Goal: Transaction & Acquisition: Purchase product/service

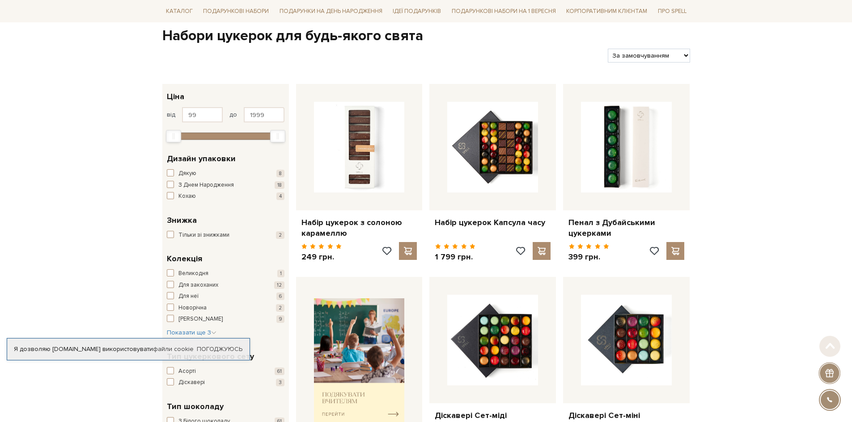
scroll to position [89, 0]
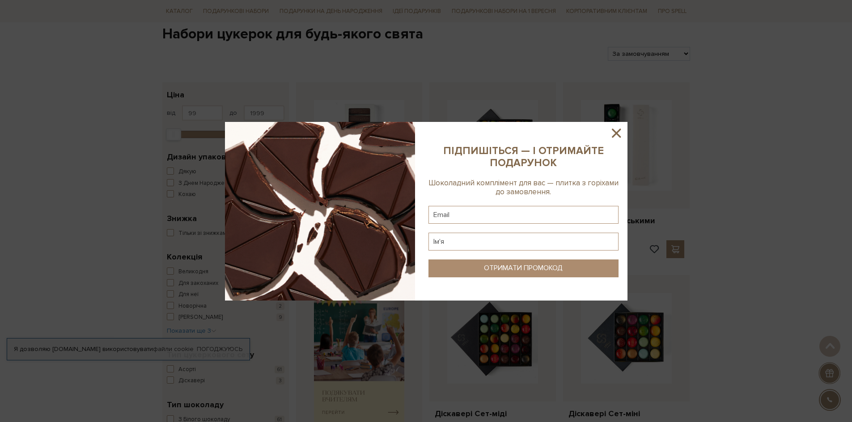
click at [617, 135] on icon at bounding box center [616, 133] width 9 height 9
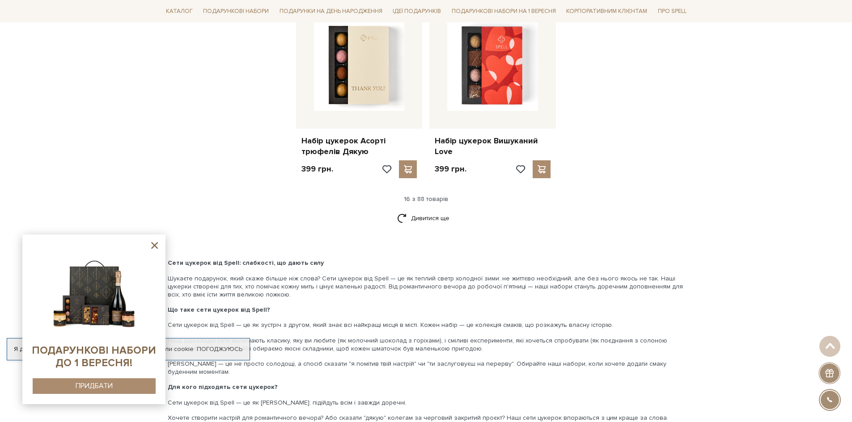
scroll to position [1162, 0]
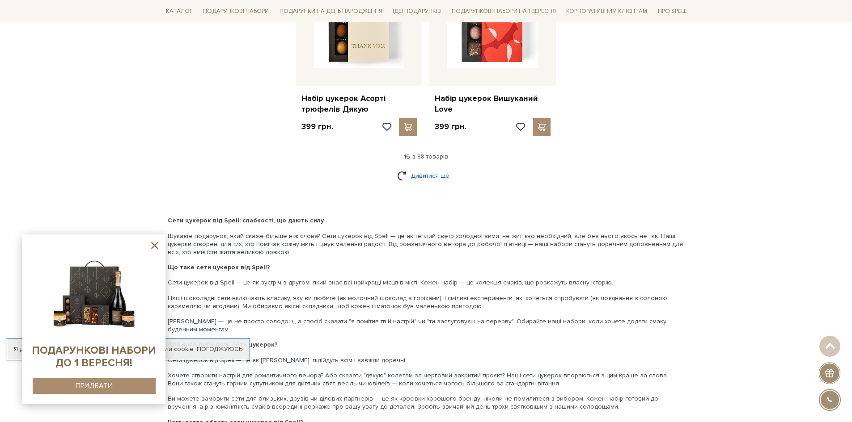
click at [430, 179] on link "Дивитися ще" at bounding box center [426, 176] width 58 height 16
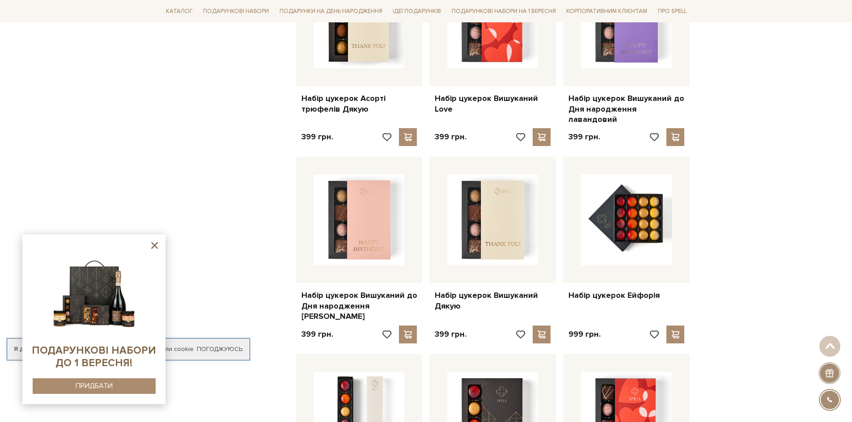
click at [157, 248] on icon at bounding box center [154, 245] width 7 height 7
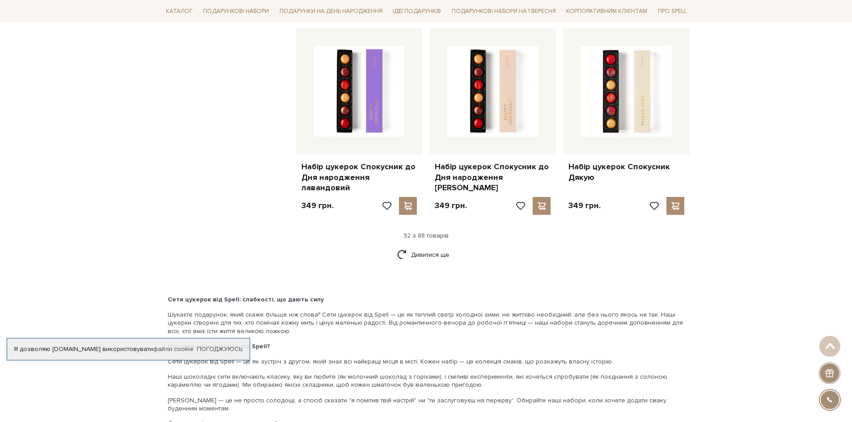
scroll to position [2056, 0]
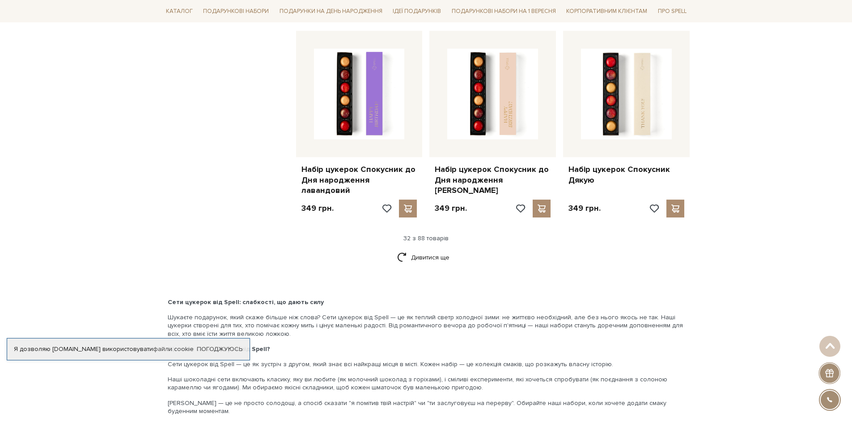
click at [127, 353] on div "Я дозволяю spellchocolate.com використовувати файли cookie" at bounding box center [128, 350] width 242 height 8
click at [215, 349] on link "Погоджуюсь" at bounding box center [220, 350] width 46 height 8
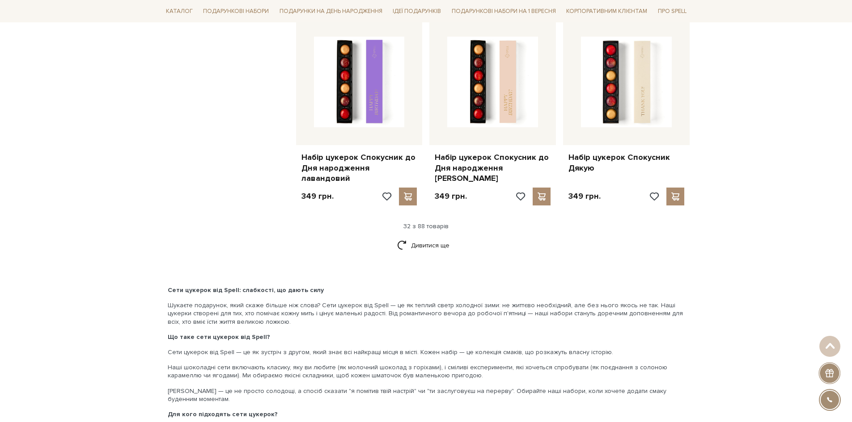
scroll to position [1982, 0]
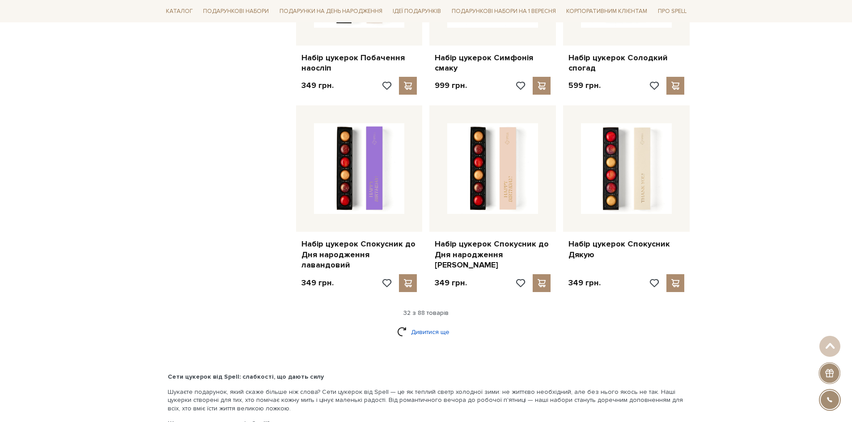
click at [420, 325] on link "Дивитися ще" at bounding box center [426, 333] width 58 height 16
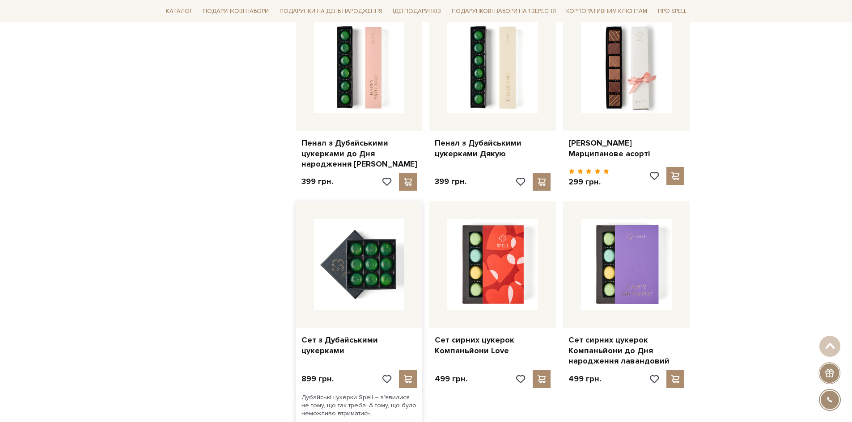
scroll to position [2965, 0]
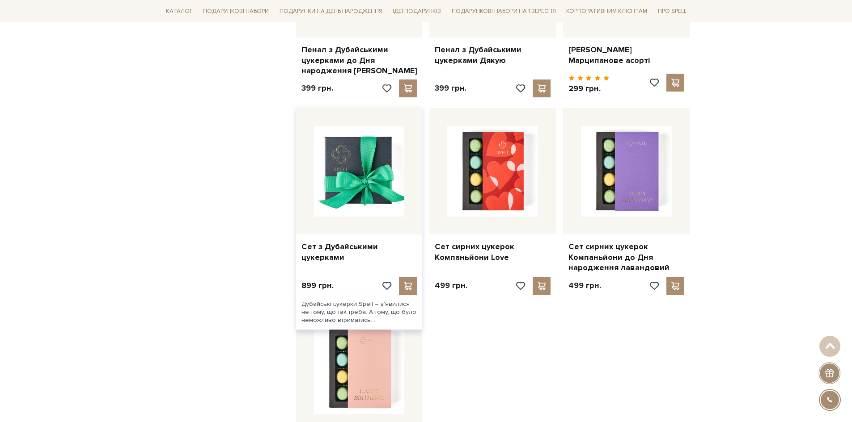
click at [373, 139] on img at bounding box center [359, 171] width 91 height 91
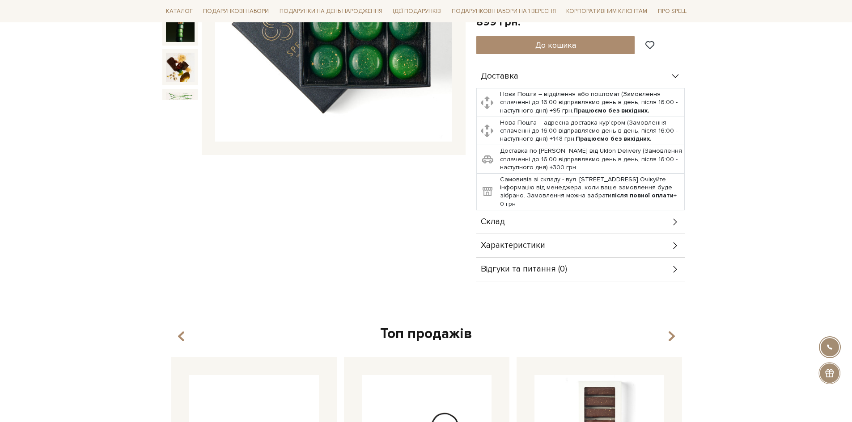
scroll to position [224, 0]
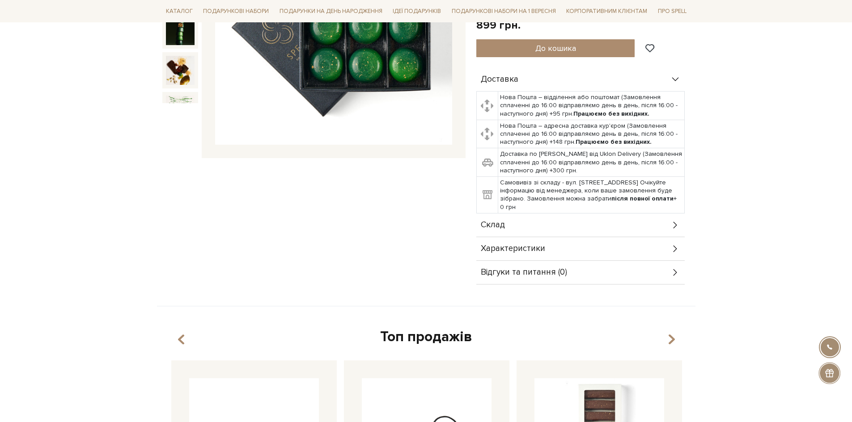
click at [675, 227] on icon at bounding box center [675, 225] width 4 height 7
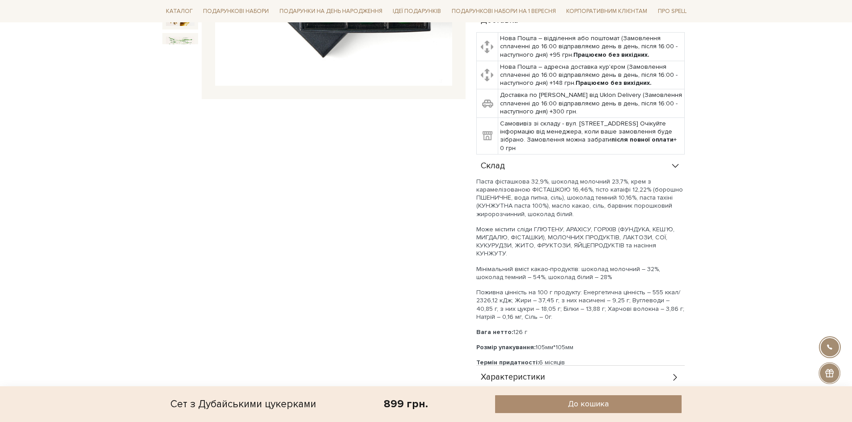
scroll to position [313, 0]
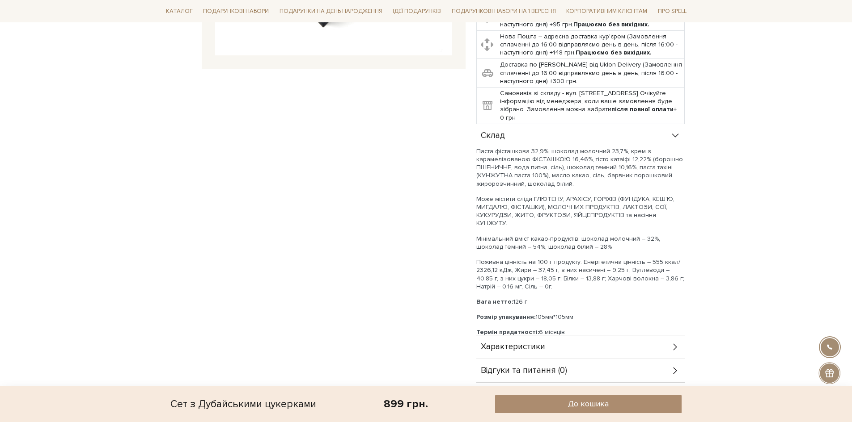
click at [672, 135] on icon at bounding box center [675, 136] width 10 height 10
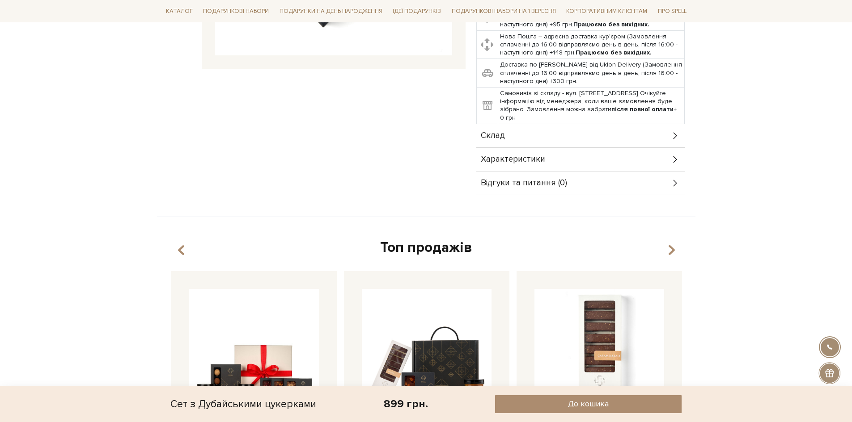
click at [674, 162] on icon at bounding box center [675, 160] width 10 height 10
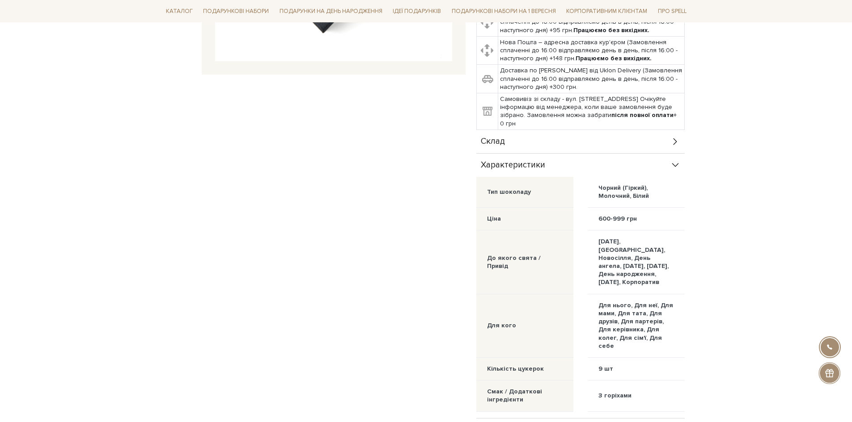
scroll to position [268, 0]
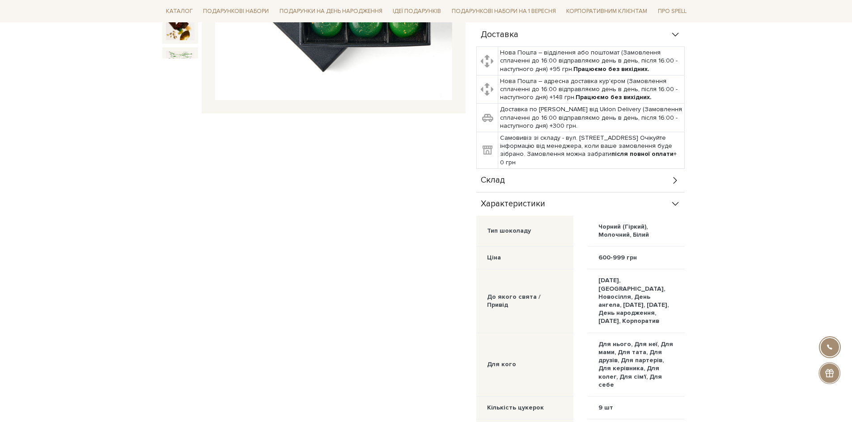
click at [677, 205] on icon at bounding box center [675, 204] width 10 height 10
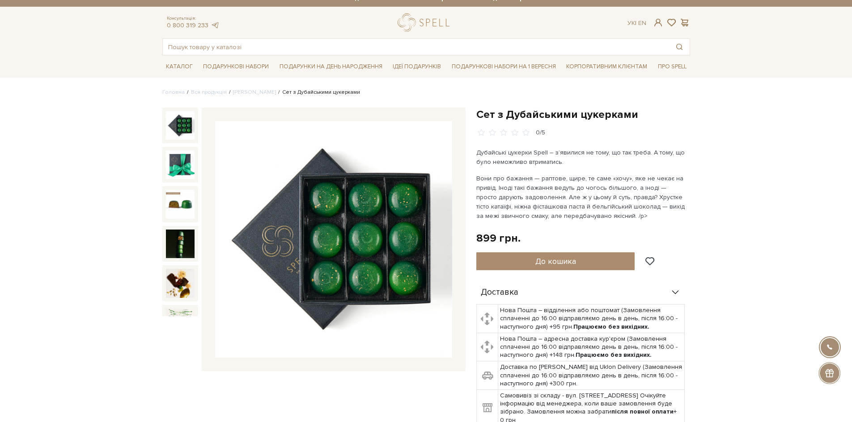
scroll to position [0, 0]
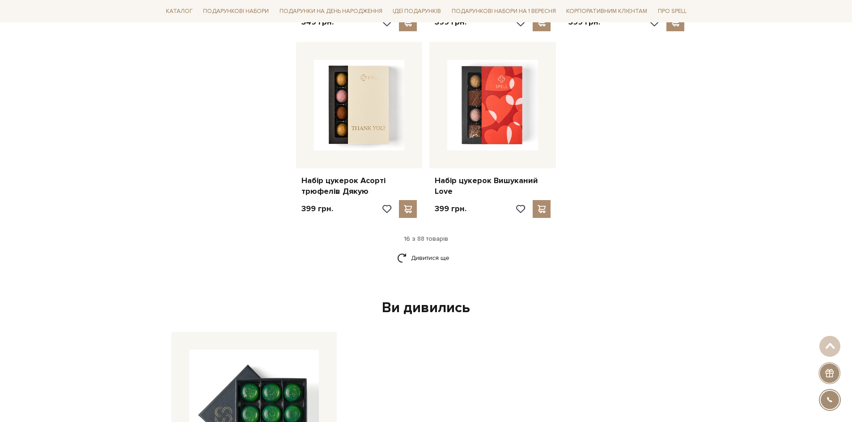
scroll to position [1054, 0]
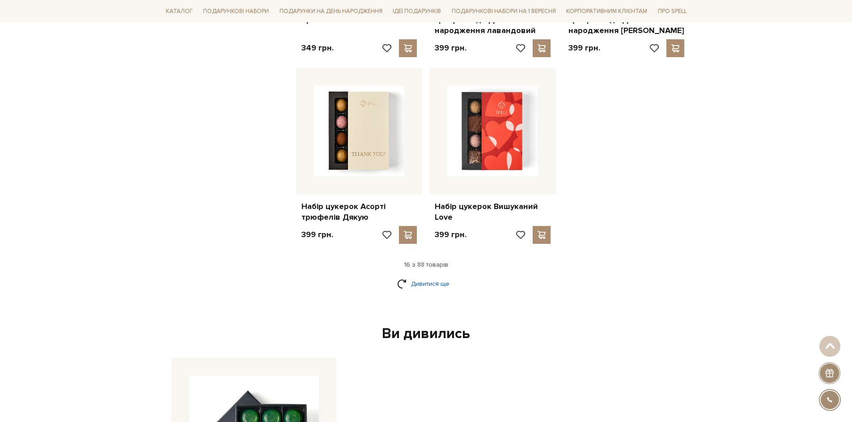
click at [442, 283] on link "Дивитися ще" at bounding box center [426, 284] width 58 height 16
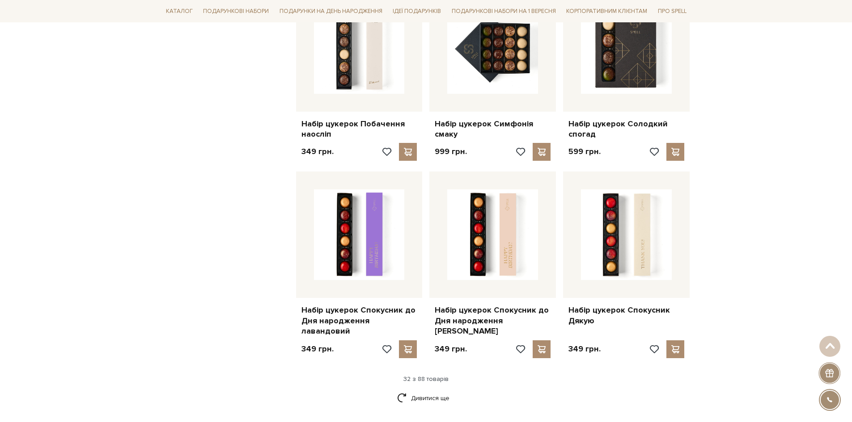
scroll to position [2038, 0]
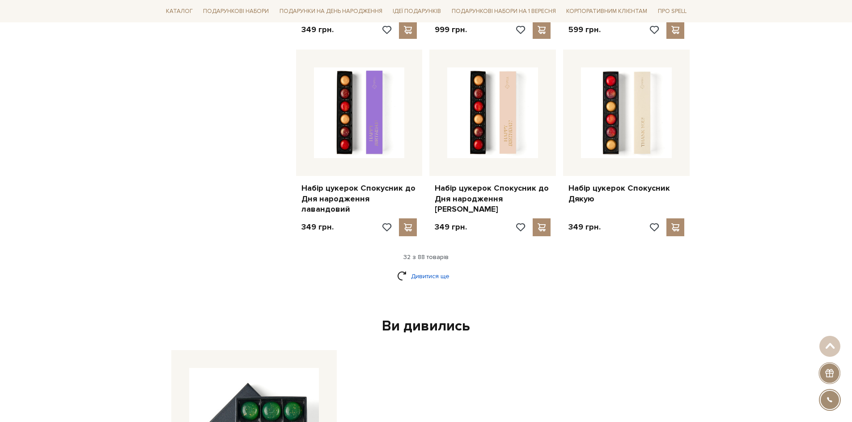
click at [431, 269] on link "Дивитися ще" at bounding box center [426, 277] width 58 height 16
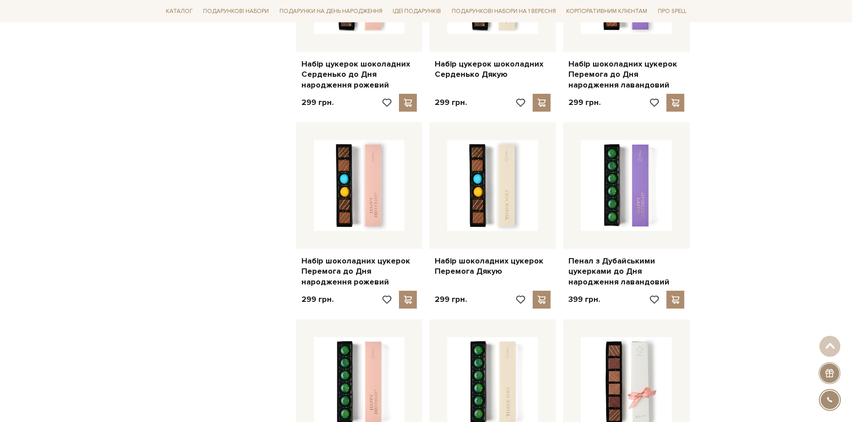
scroll to position [2529, 0]
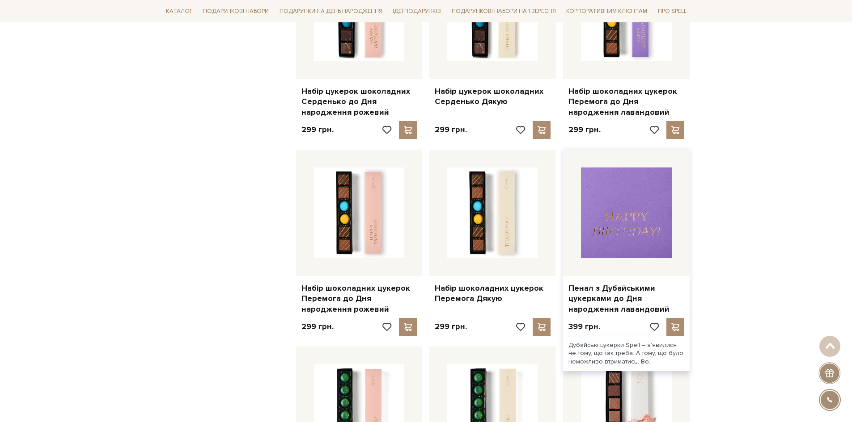
click at [612, 206] on img at bounding box center [626, 213] width 91 height 91
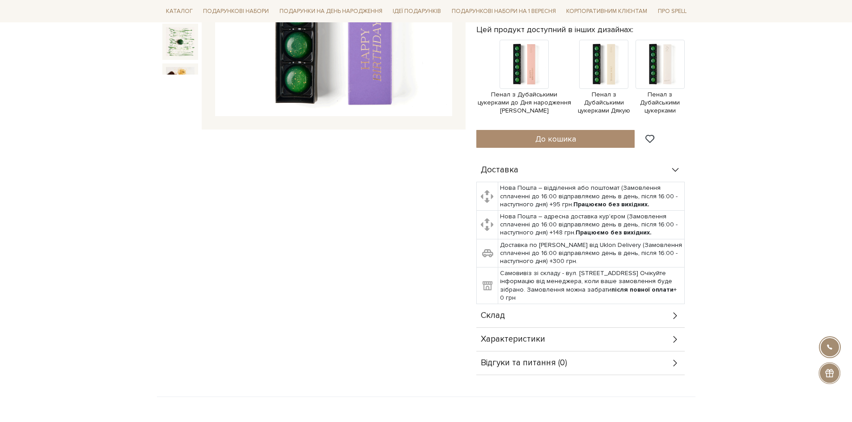
scroll to position [358, 0]
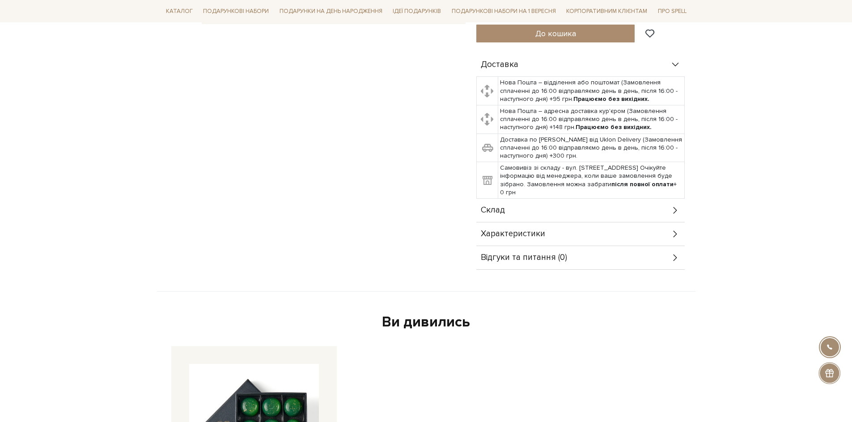
click at [676, 236] on icon at bounding box center [675, 234] width 10 height 10
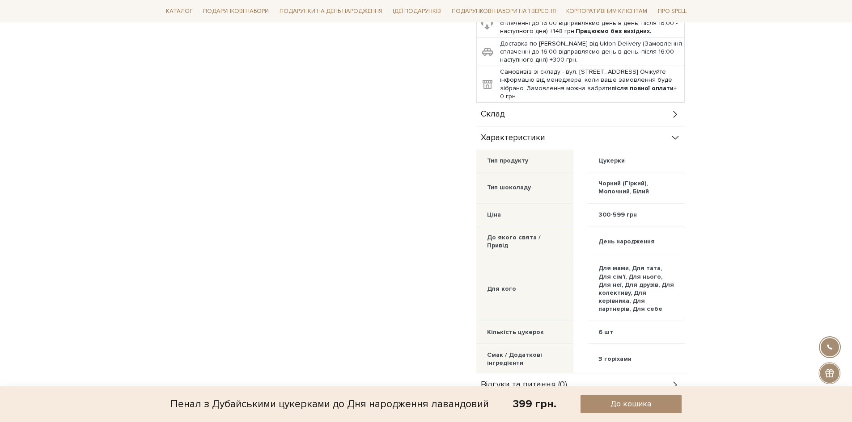
scroll to position [268, 0]
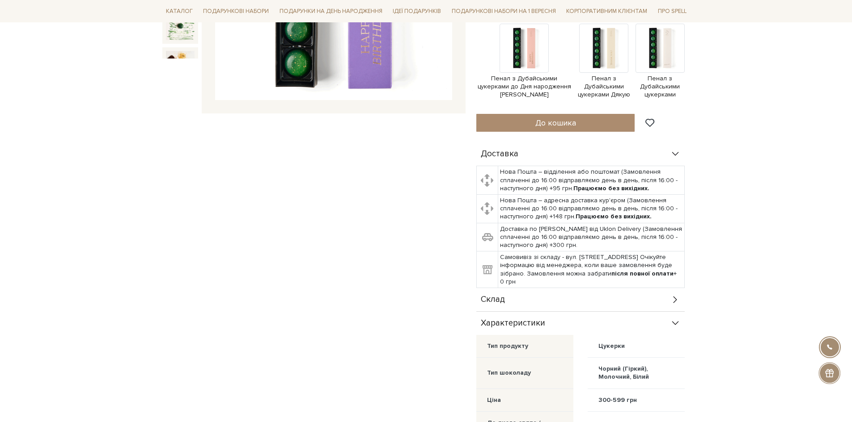
click at [676, 325] on icon at bounding box center [675, 324] width 10 height 10
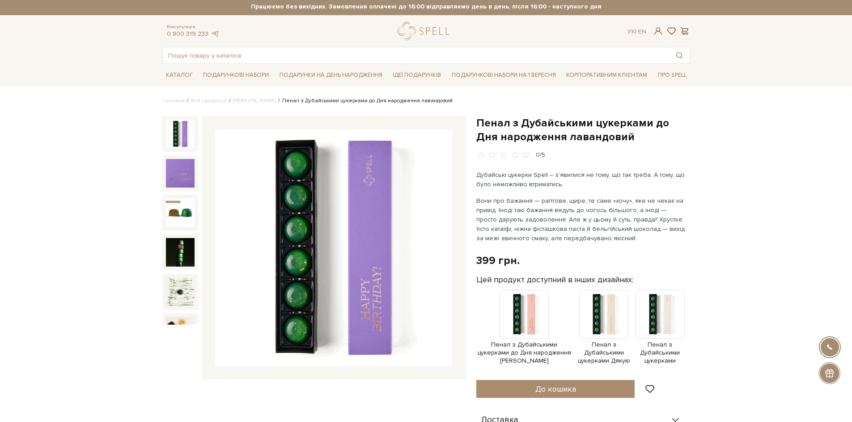
scroll to position [0, 0]
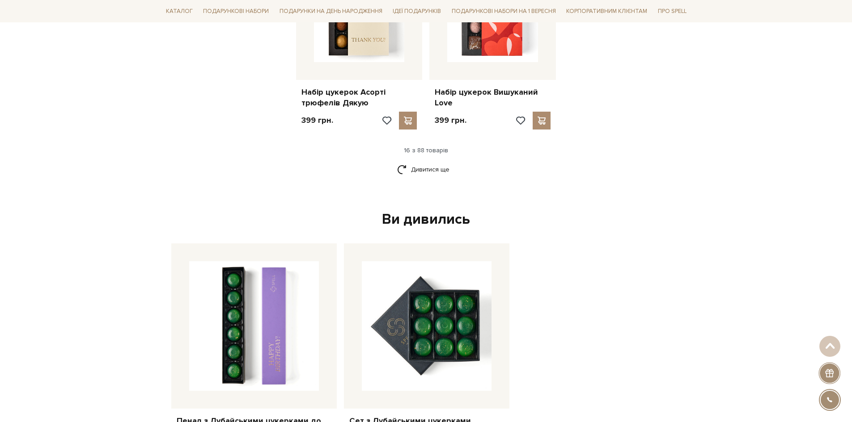
scroll to position [1011, 0]
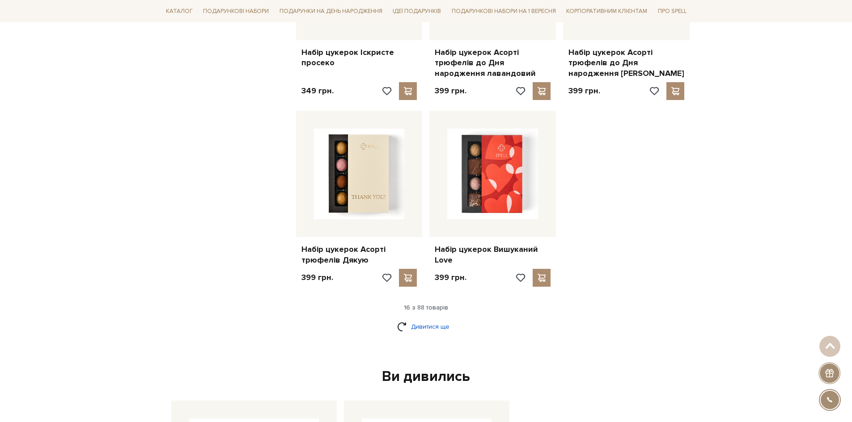
click at [439, 326] on link "Дивитися ще" at bounding box center [426, 327] width 58 height 16
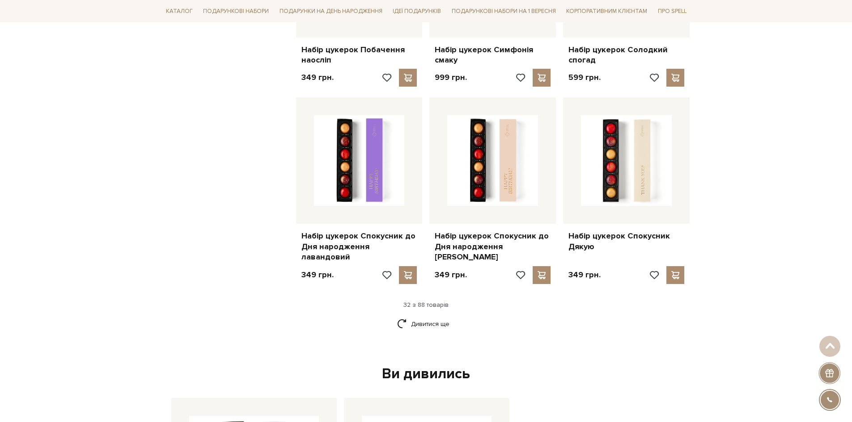
scroll to position [1995, 0]
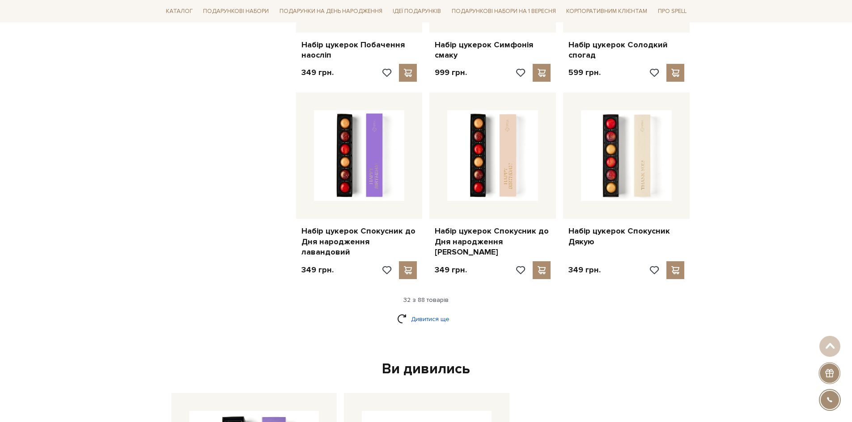
click at [436, 312] on link "Дивитися ще" at bounding box center [426, 320] width 58 height 16
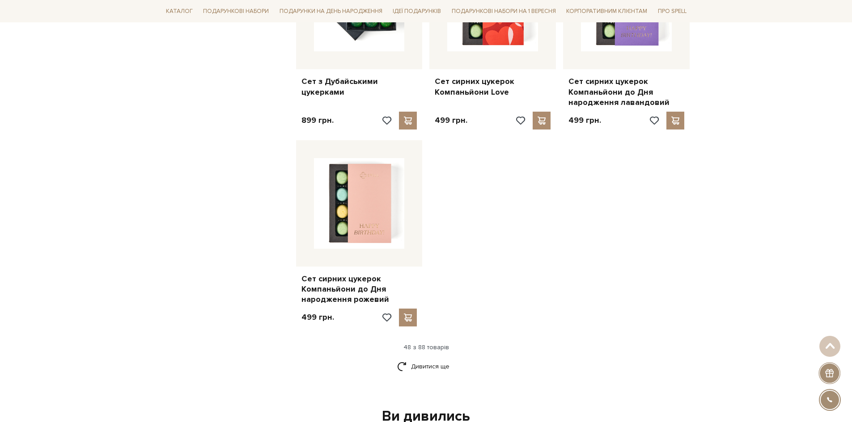
scroll to position [3157, 0]
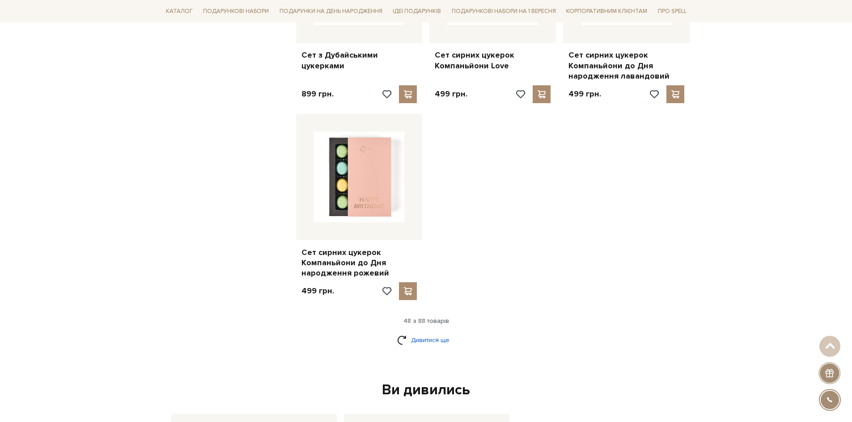
click at [432, 333] on link "Дивитися ще" at bounding box center [426, 341] width 58 height 16
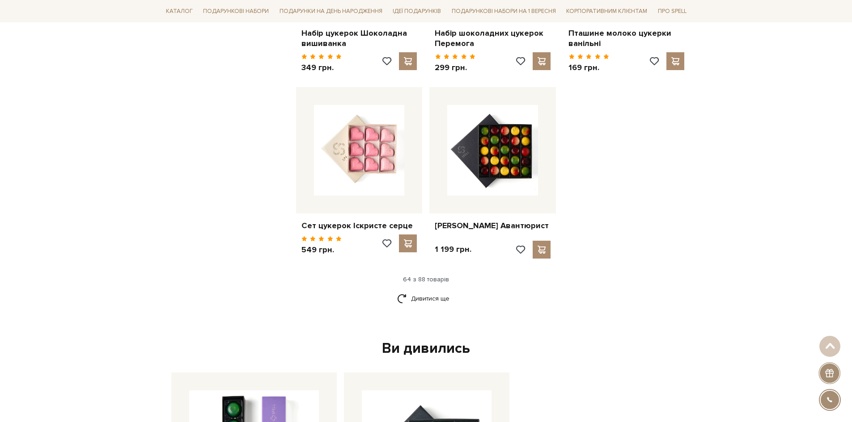
scroll to position [4185, 0]
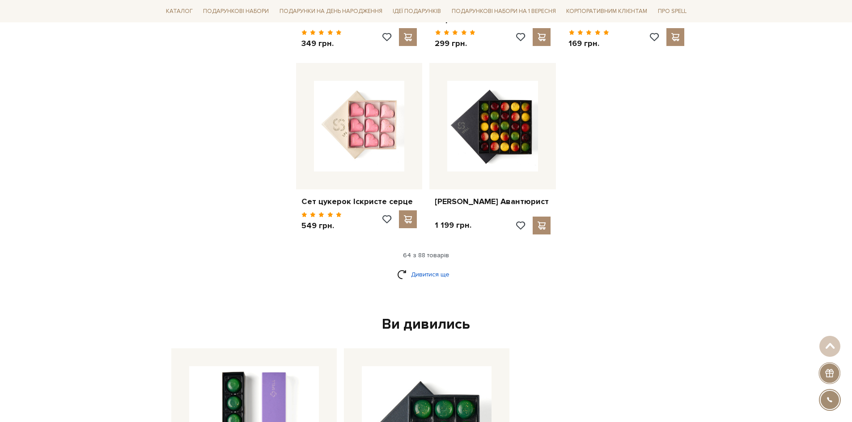
click at [424, 267] on link "Дивитися ще" at bounding box center [426, 275] width 58 height 16
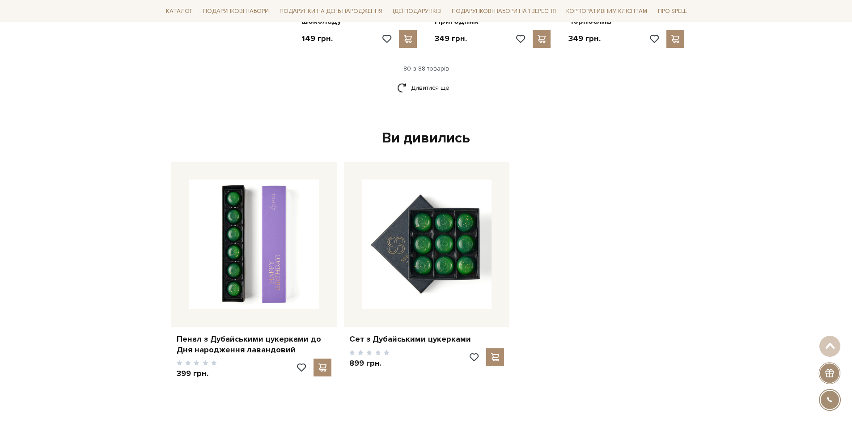
scroll to position [5124, 0]
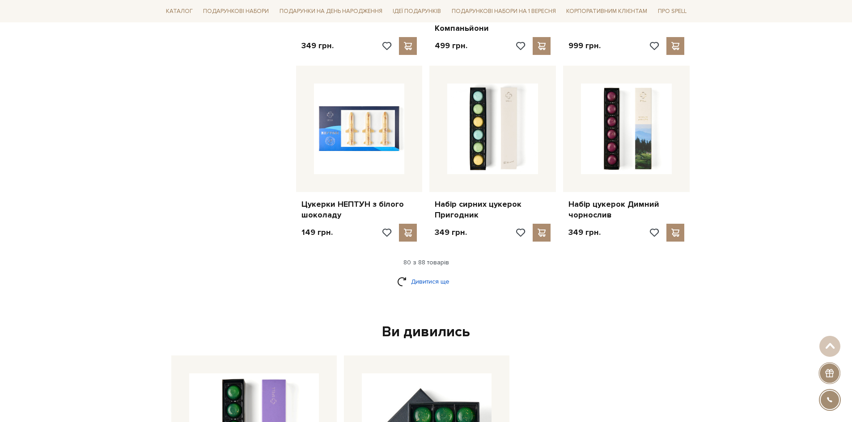
click at [432, 274] on link "Дивитися ще" at bounding box center [426, 282] width 58 height 16
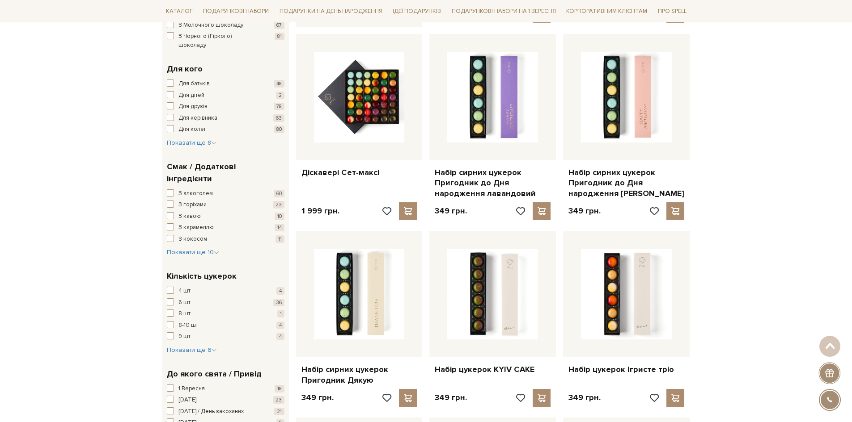
scroll to position [671, 0]
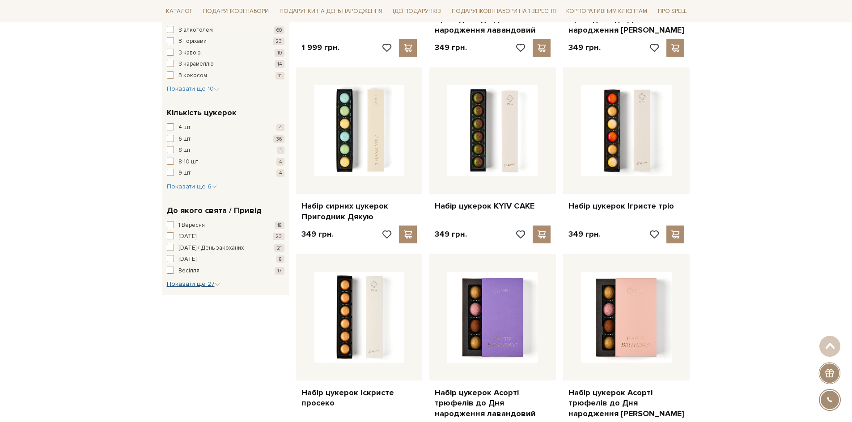
click at [212, 280] on span "Показати ще 27" at bounding box center [193, 284] width 53 height 8
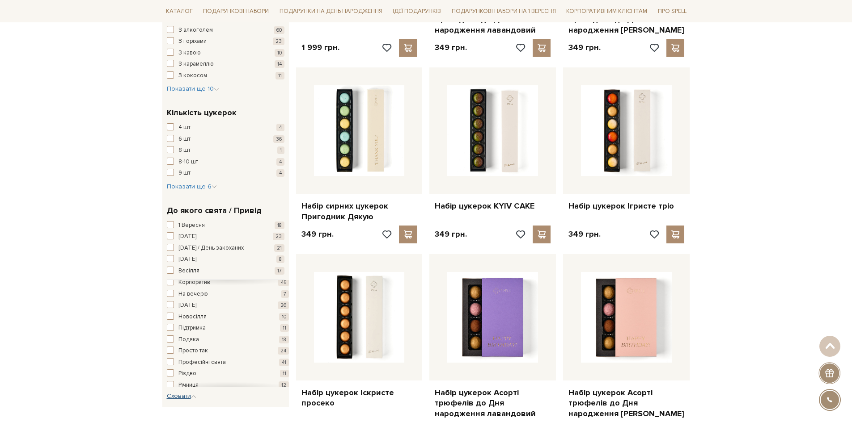
scroll to position [179, 0]
click at [170, 331] on span "button" at bounding box center [170, 334] width 7 height 7
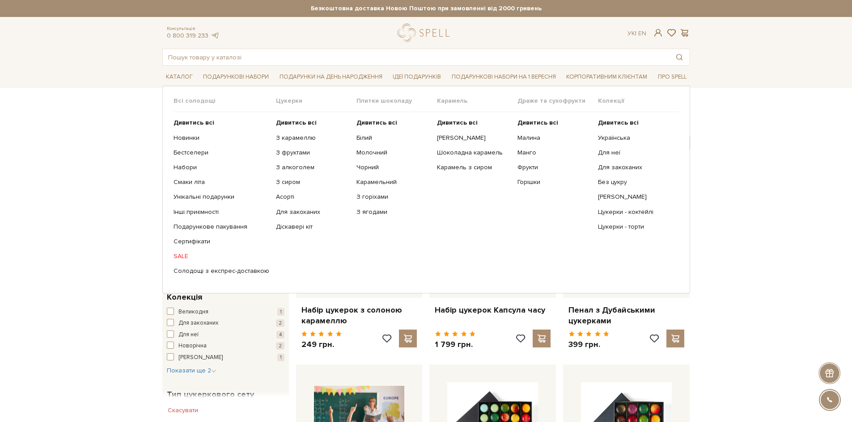
click at [184, 258] on link "SALE" at bounding box center [221, 257] width 96 height 8
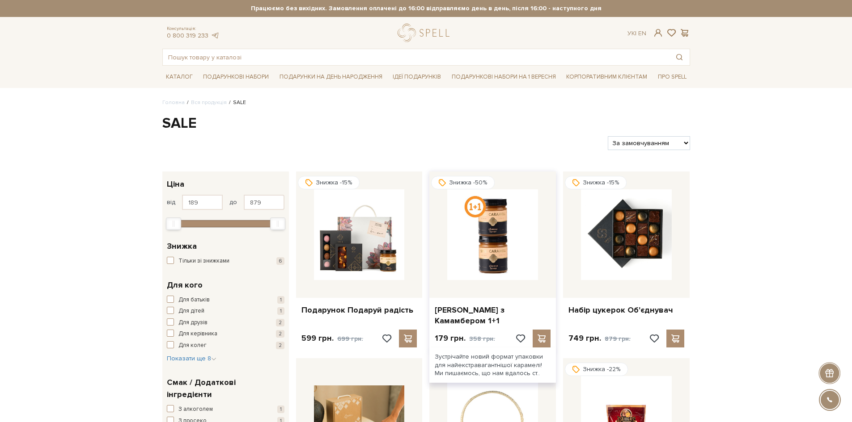
click at [498, 249] on img at bounding box center [492, 235] width 91 height 91
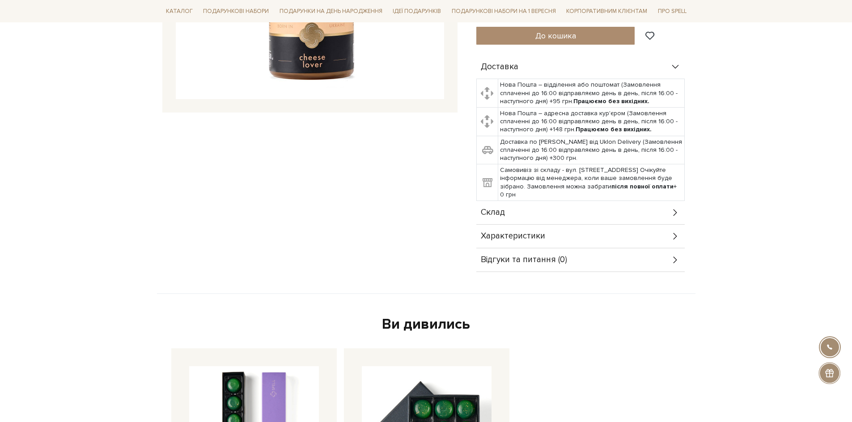
scroll to position [313, 0]
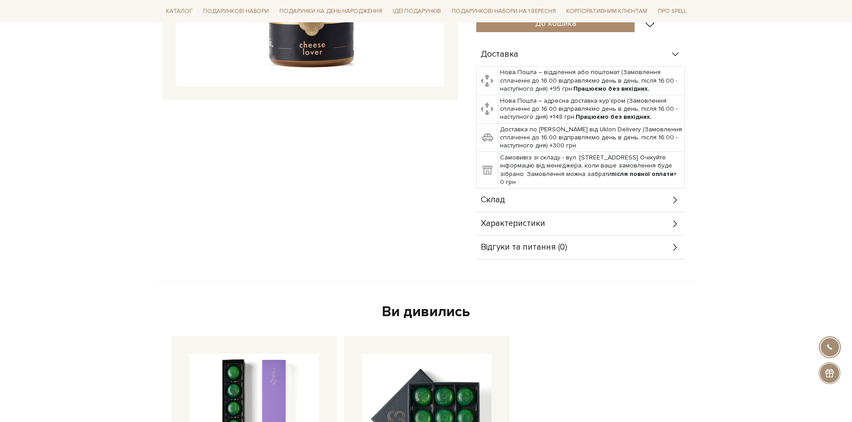
click at [677, 203] on icon at bounding box center [675, 200] width 10 height 10
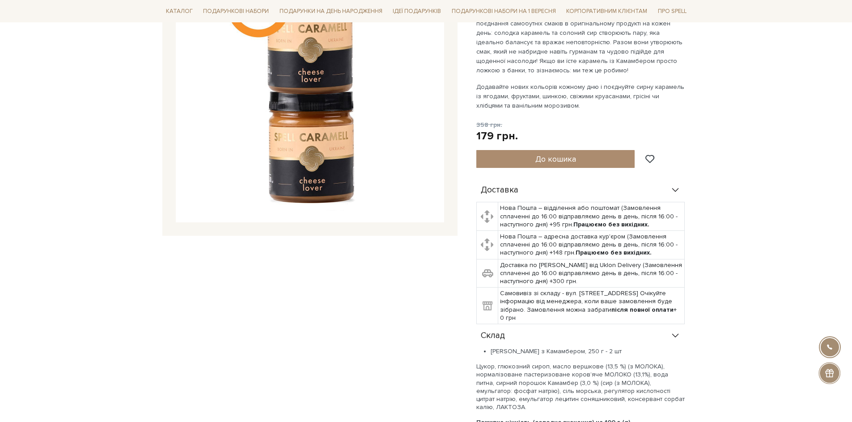
scroll to position [179, 0]
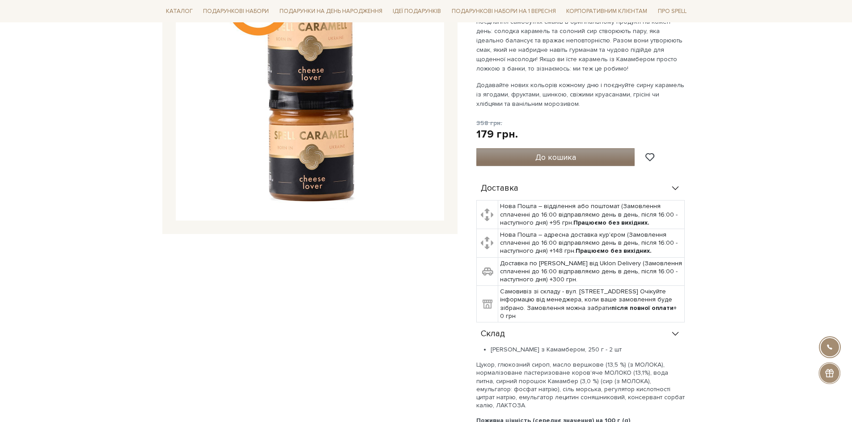
click at [596, 158] on button "До кошика" at bounding box center [555, 157] width 159 height 18
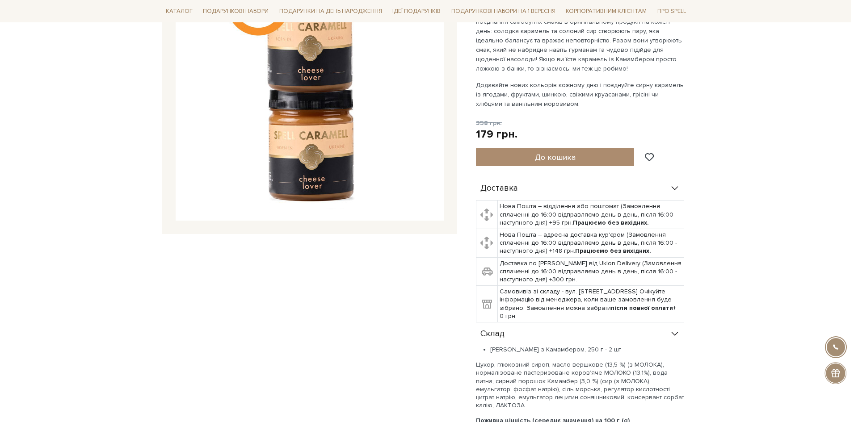
click at [378, 287] on div at bounding box center [429, 211] width 858 height 422
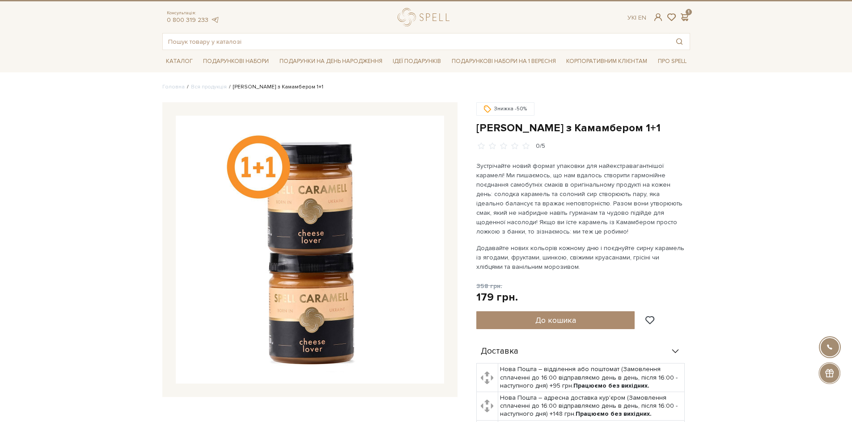
scroll to position [0, 0]
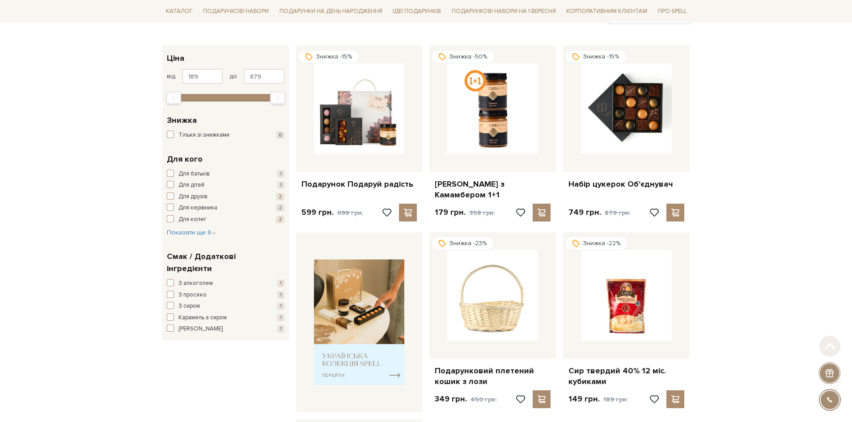
scroll to position [134, 0]
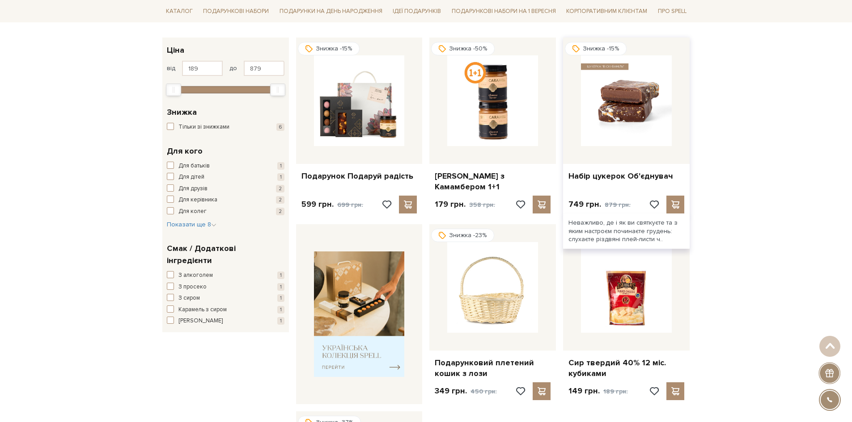
click at [634, 101] on img at bounding box center [626, 100] width 91 height 91
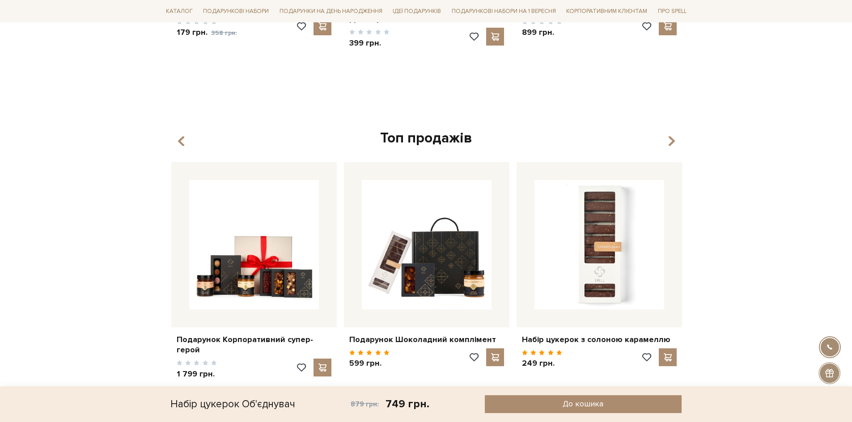
scroll to position [715, 0]
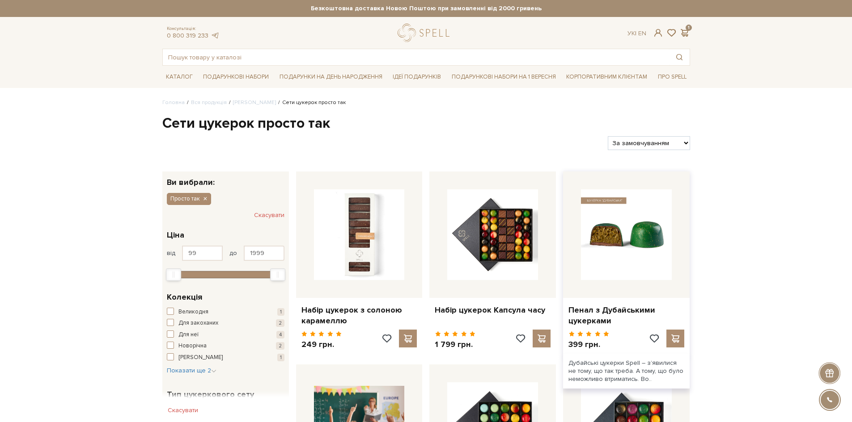
click at [630, 231] on img at bounding box center [626, 235] width 91 height 91
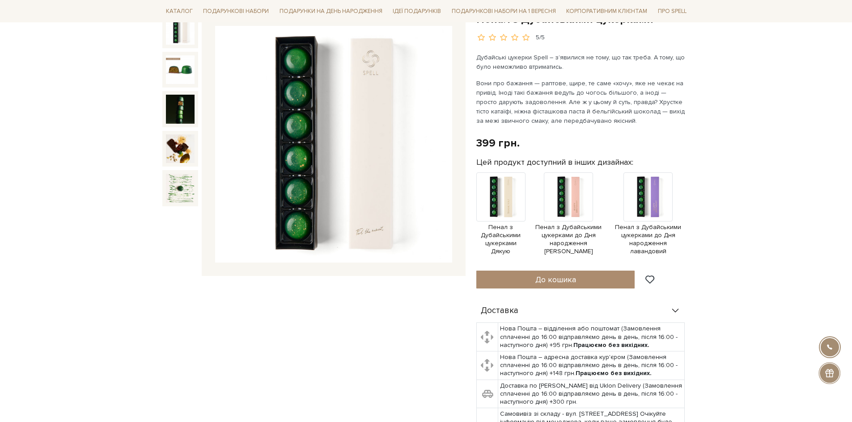
scroll to position [89, 0]
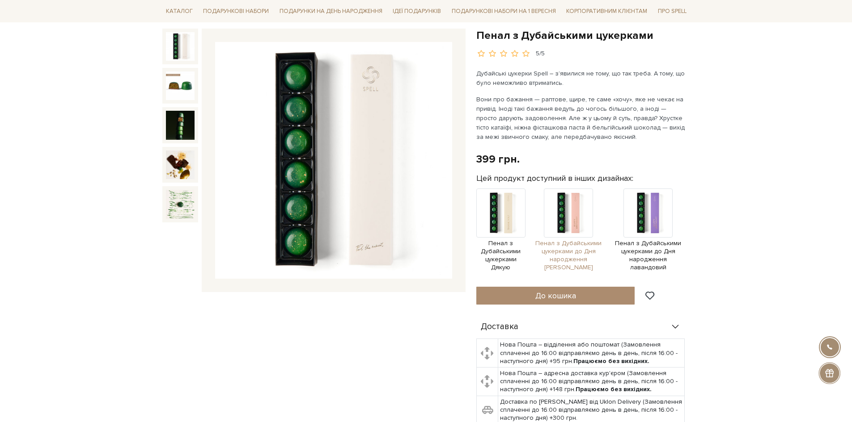
click at [568, 227] on img at bounding box center [568, 213] width 49 height 49
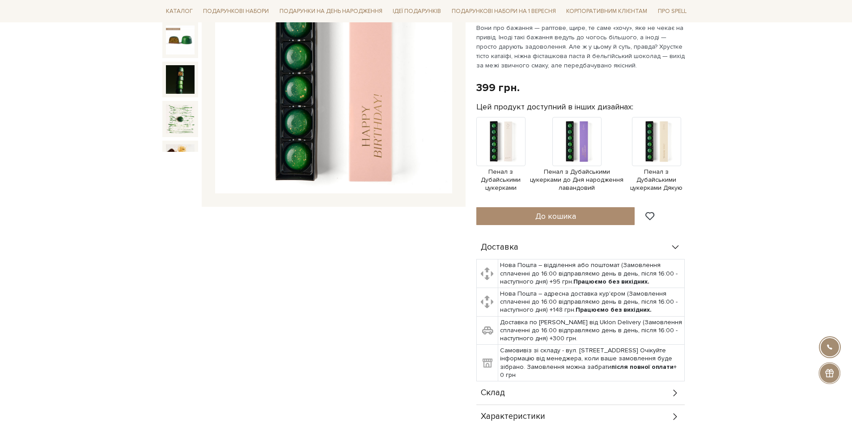
scroll to position [268, 0]
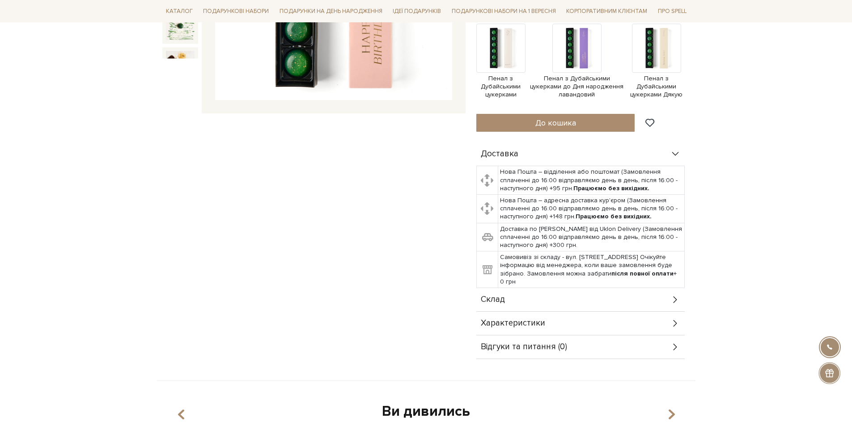
click at [676, 324] on icon at bounding box center [675, 324] width 4 height 7
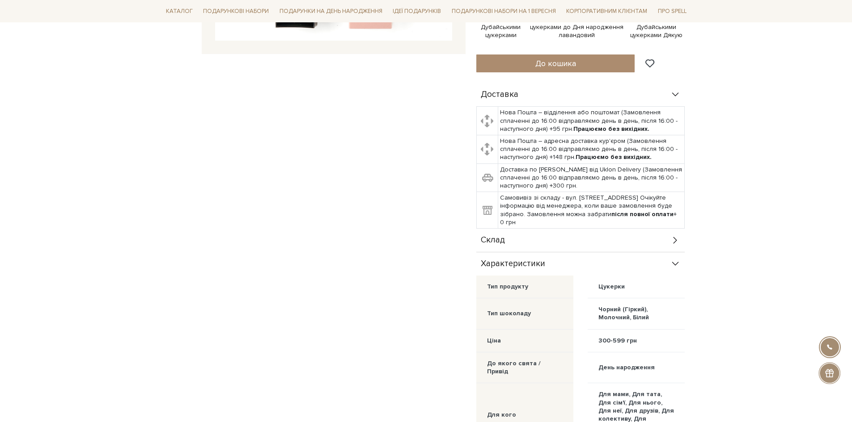
scroll to position [358, 0]
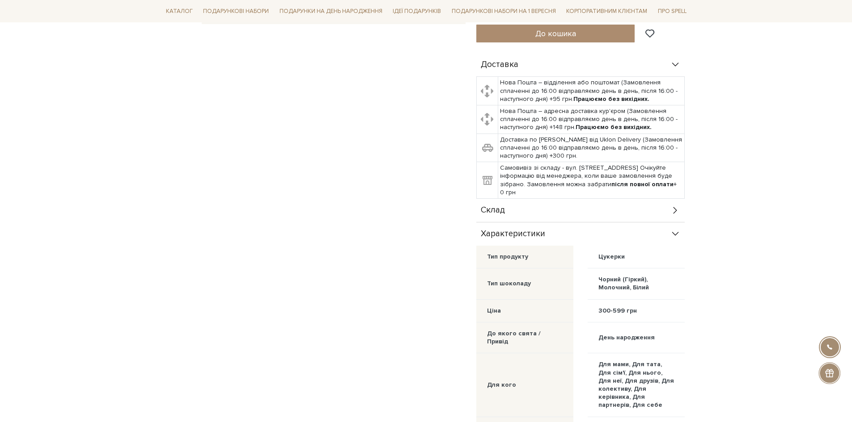
click at [676, 232] on icon at bounding box center [675, 234] width 10 height 10
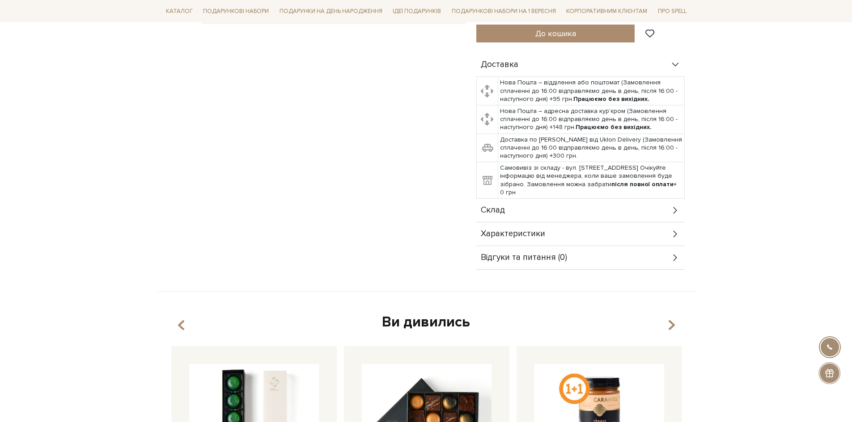
click at [674, 210] on icon at bounding box center [675, 211] width 10 height 10
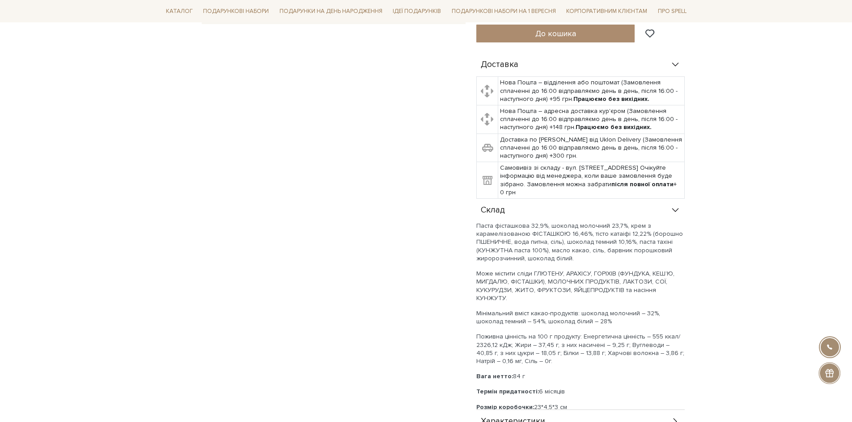
click at [676, 211] on icon at bounding box center [674, 210] width 7 height 4
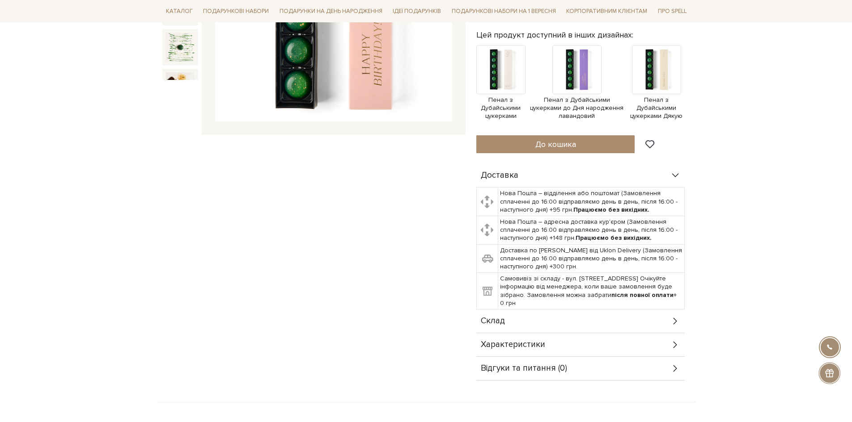
scroll to position [45, 0]
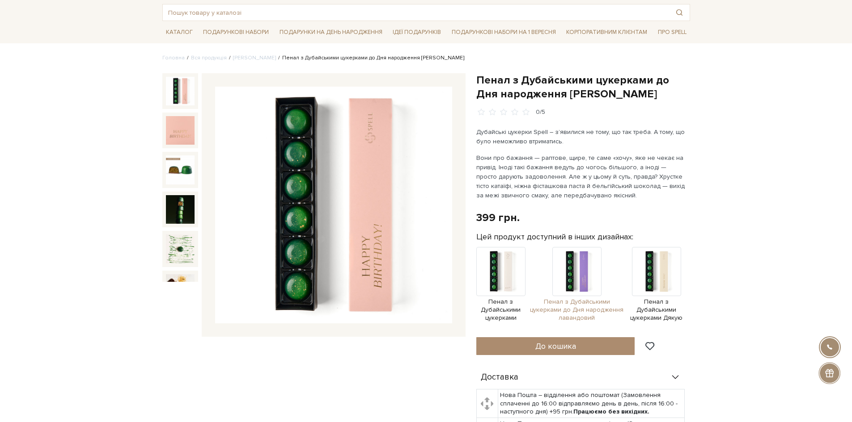
click at [582, 276] on img at bounding box center [576, 271] width 49 height 49
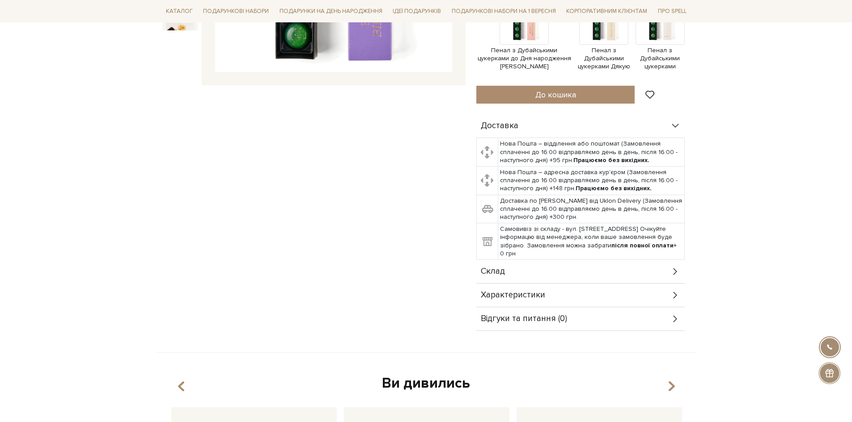
scroll to position [313, 0]
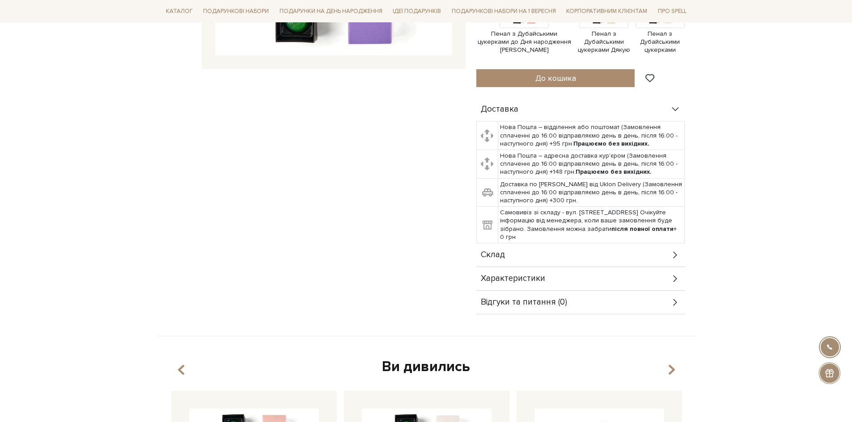
click at [676, 278] on icon at bounding box center [675, 279] width 10 height 10
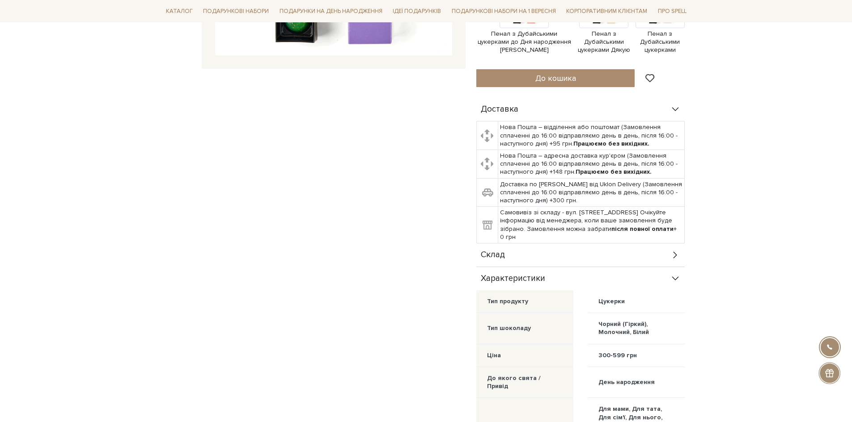
click at [675, 259] on icon at bounding box center [675, 255] width 10 height 10
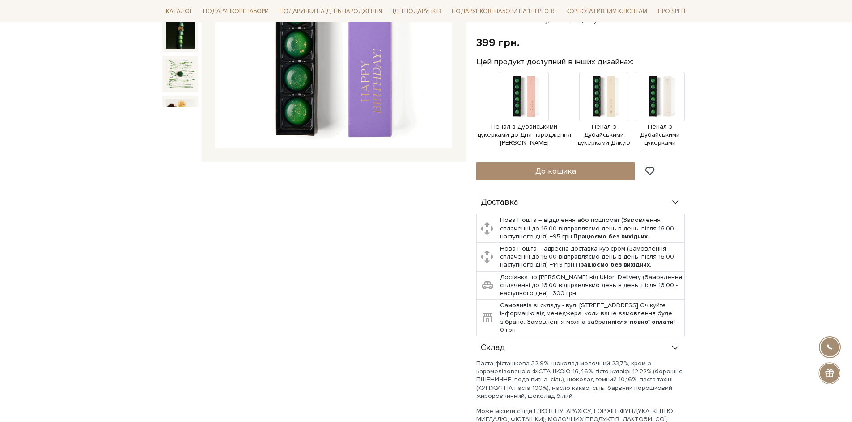
scroll to position [0, 0]
